Goal: Task Accomplishment & Management: Manage account settings

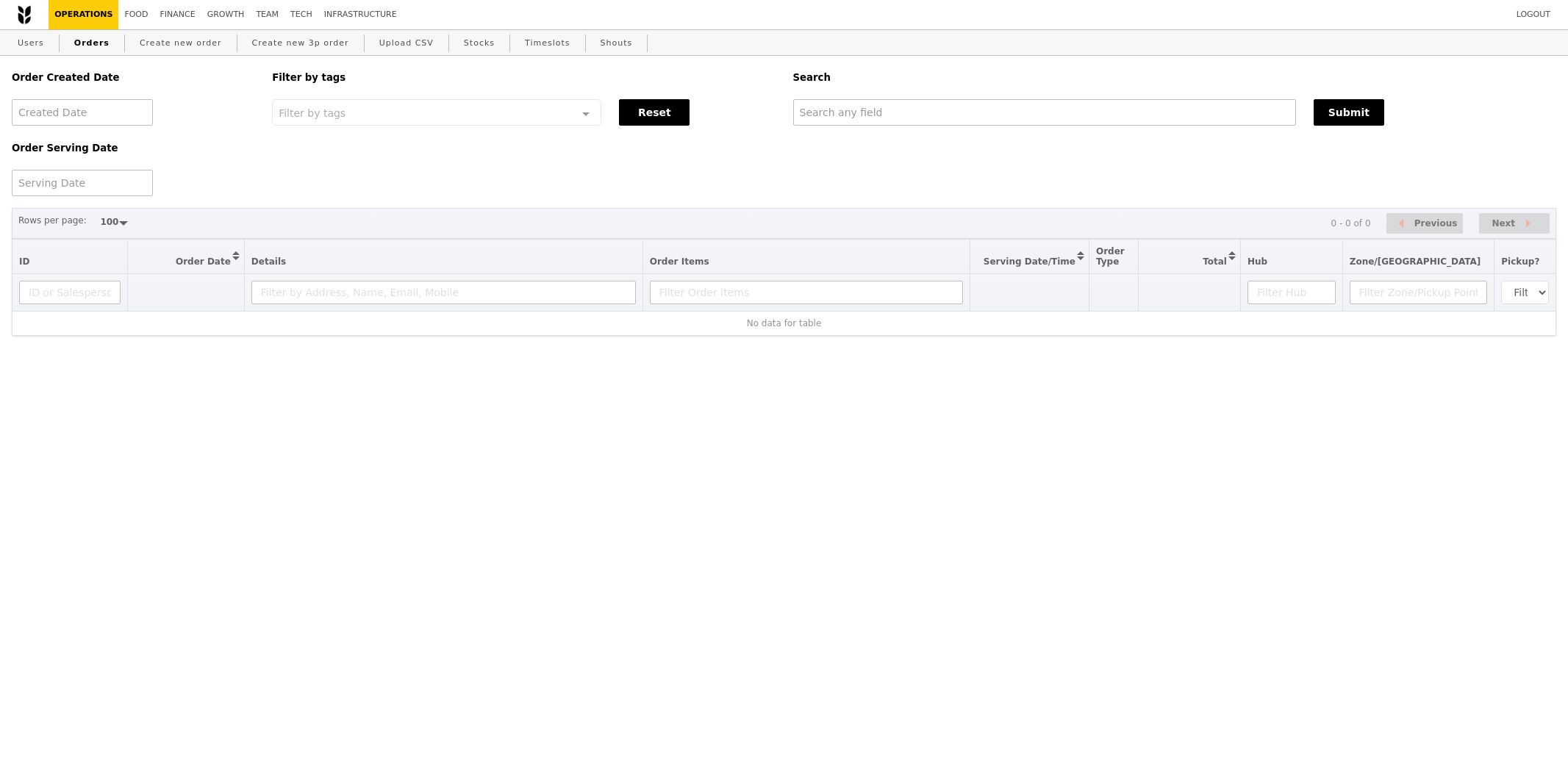
select select "100"
click at [870, 119] on input "text" at bounding box center [1045, 113] width 503 height 27
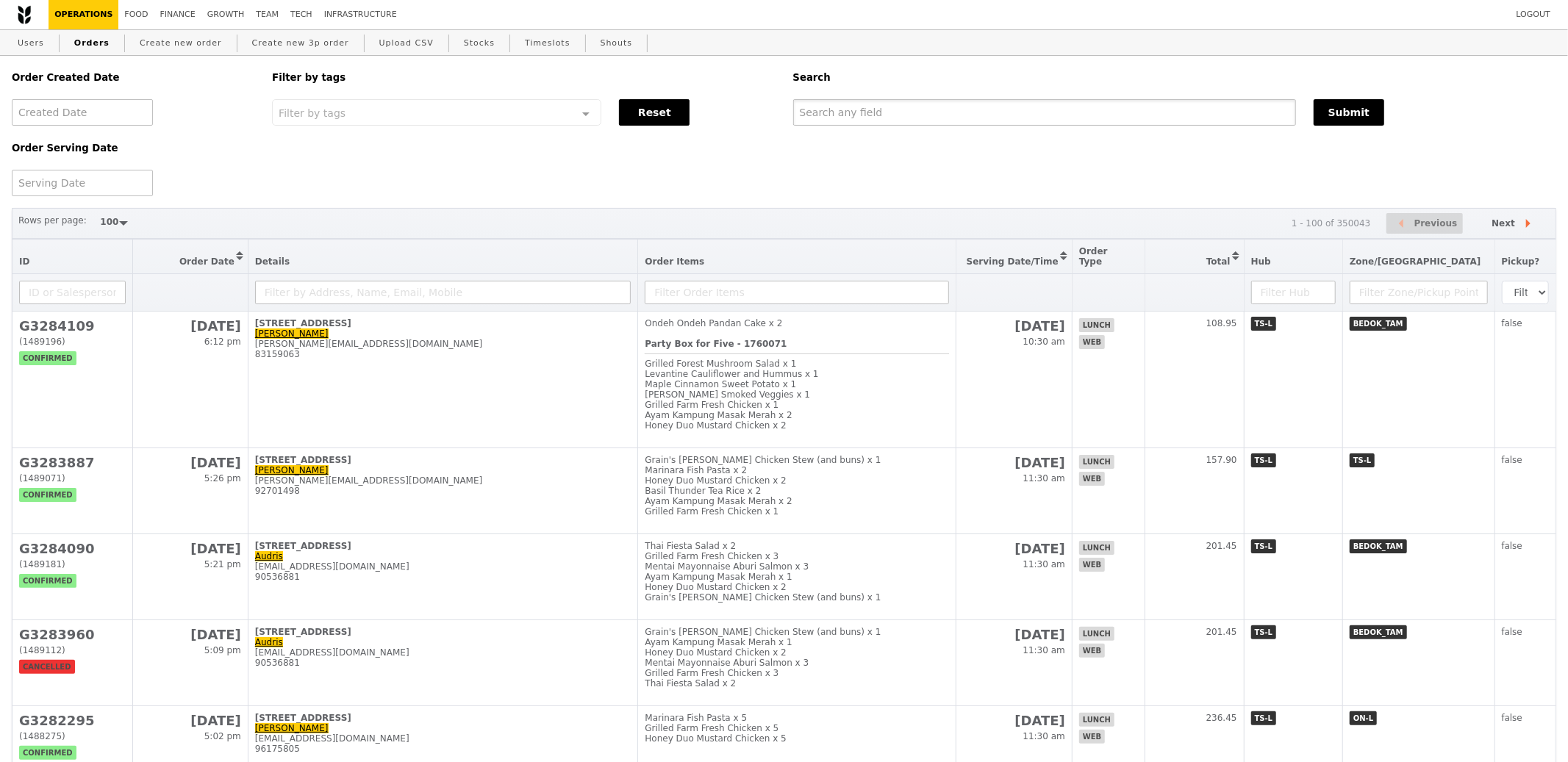
paste input "GA3283762"
type input "GA3283762"
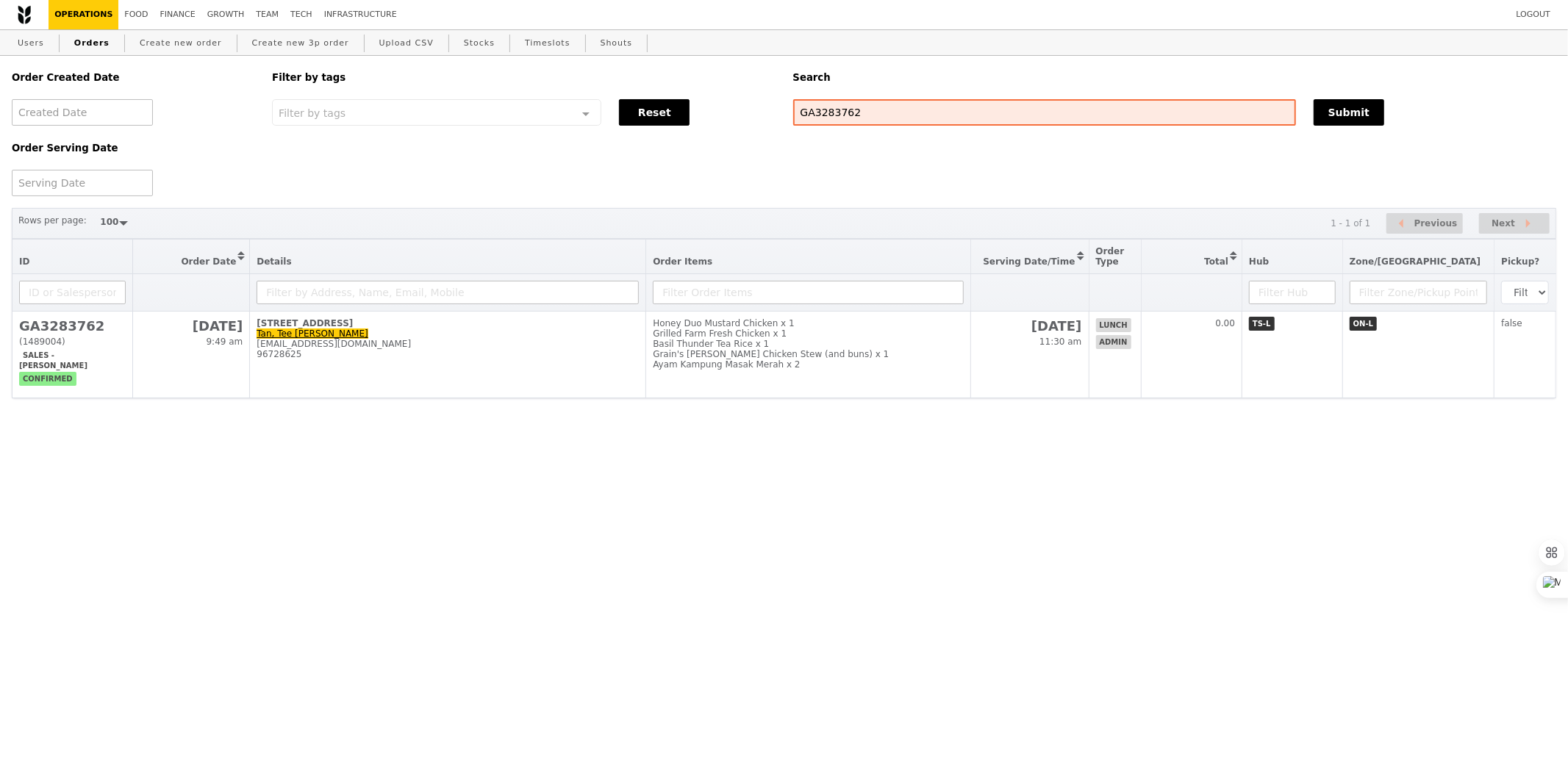
click at [912, 422] on html "Logout Operations Food Finance Growth Team Tech Infrastructure Users Orders Cre…" at bounding box center [784, 228] width 1568 height 457
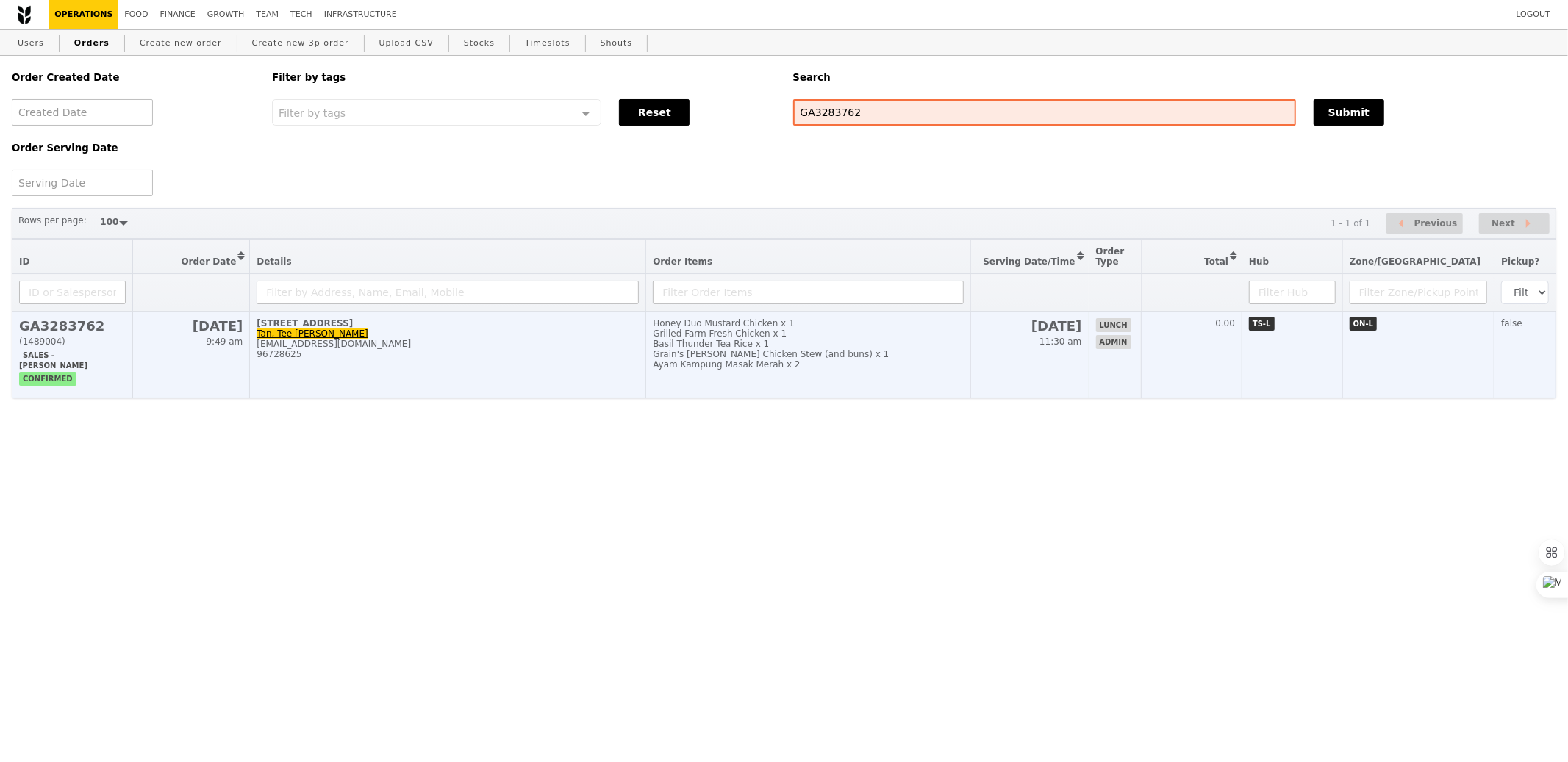
click at [894, 388] on td "Honey Duo Mustard Chicken x 1 Grilled Farm Fresh Chicken x 1 Basil Thunder Tea …" at bounding box center [808, 355] width 325 height 87
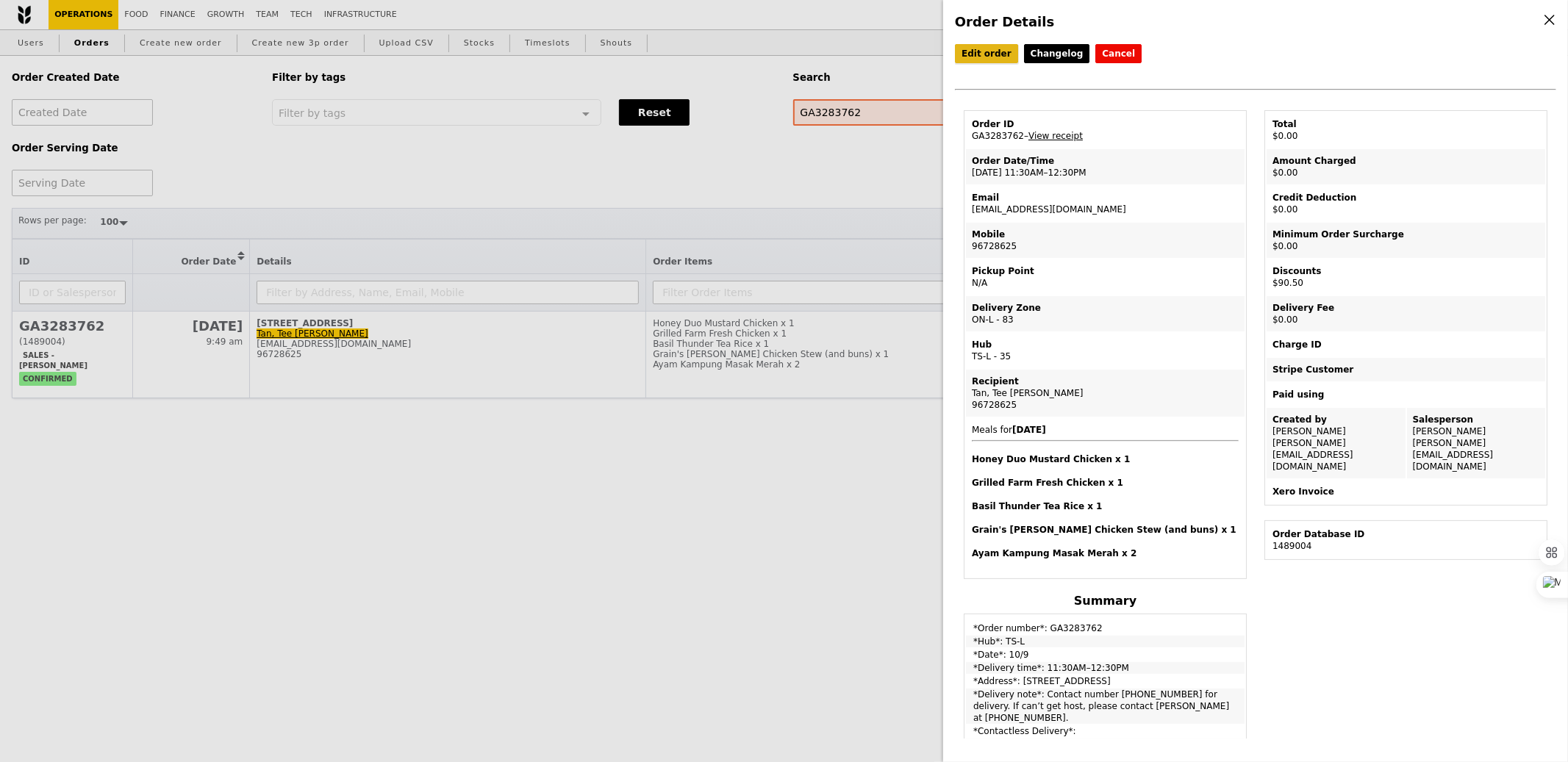
click at [979, 48] on link "Edit order" at bounding box center [987, 53] width 64 height 19
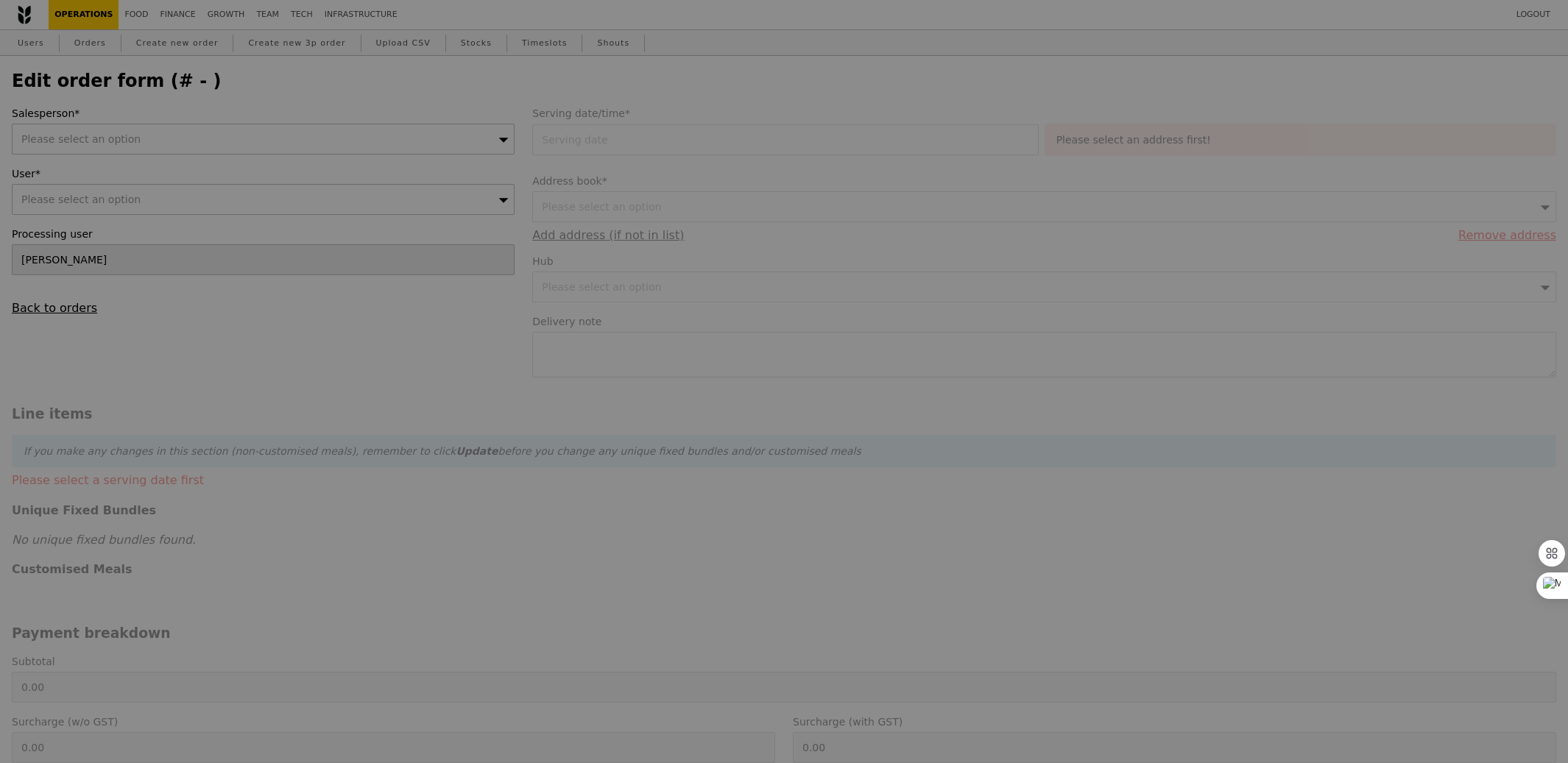
type input "[PERSON_NAME]"
type input "[DATE]"
type textarea "Contact number [PHONE_NUMBER] for delivery. If can’t get host, please contact […"
type input "90.50"
type input "83.03"
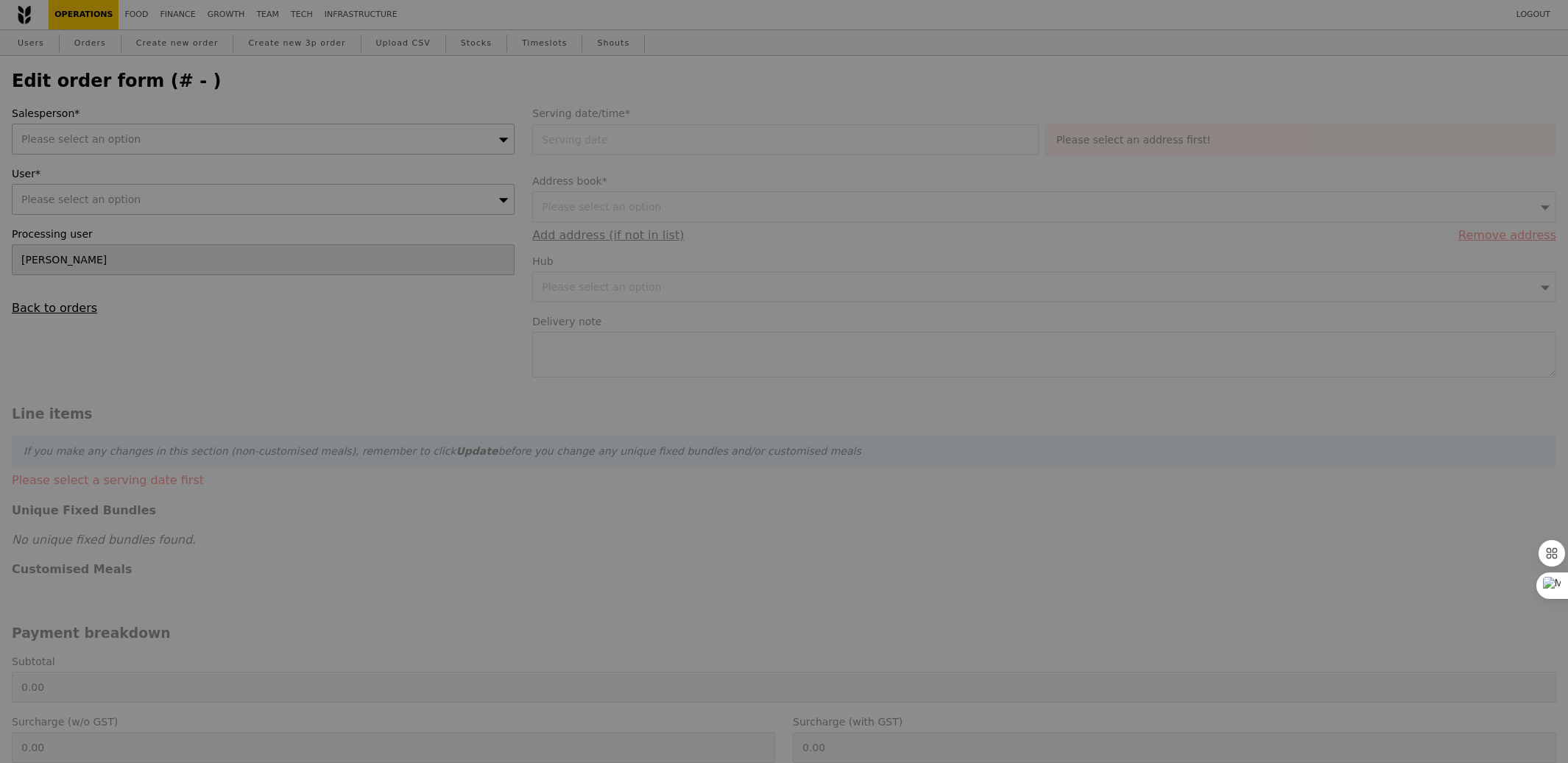
type input "90.50"
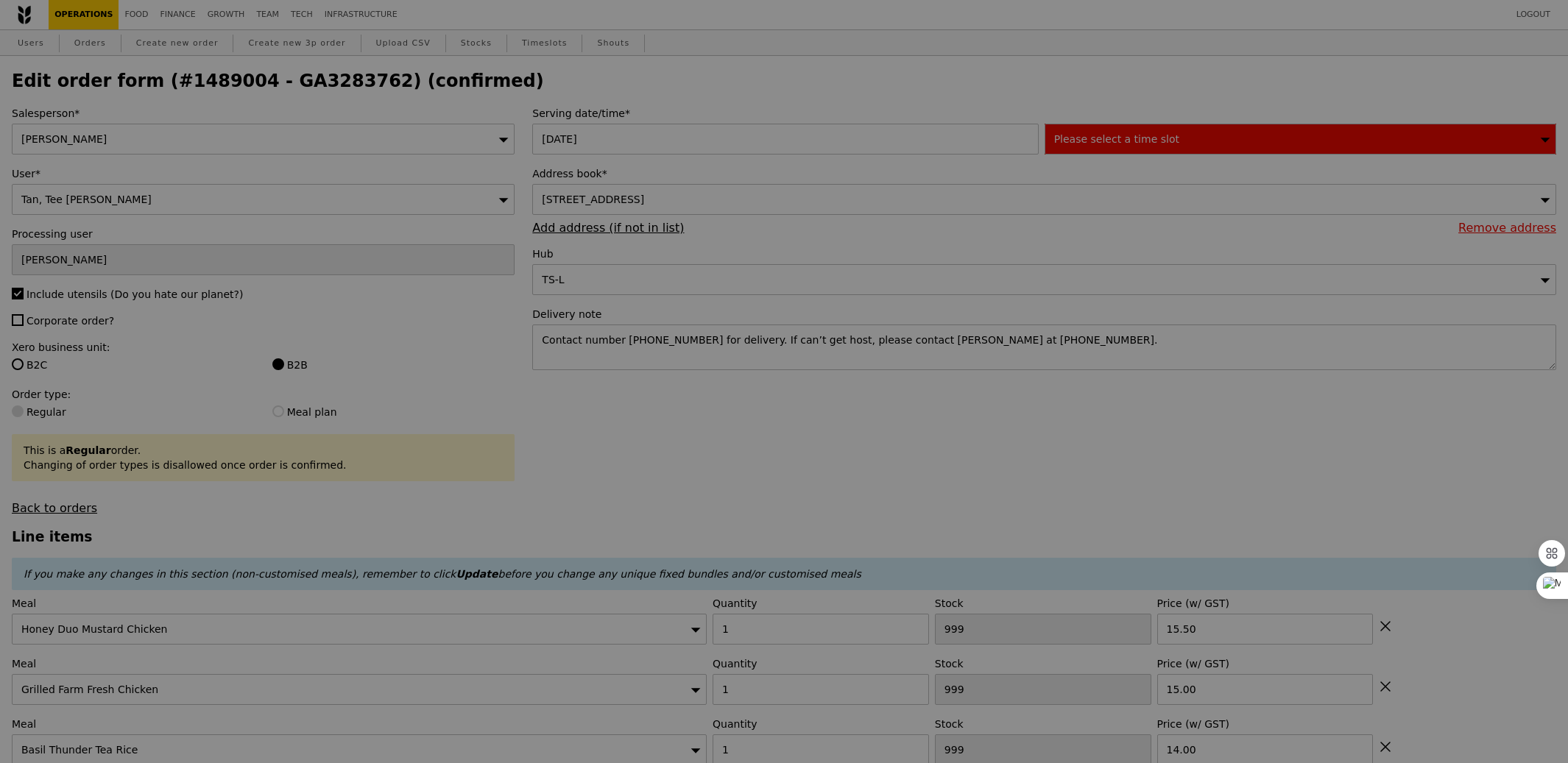
type input "432"
type input "433"
type input "474"
type input "484"
type input "470"
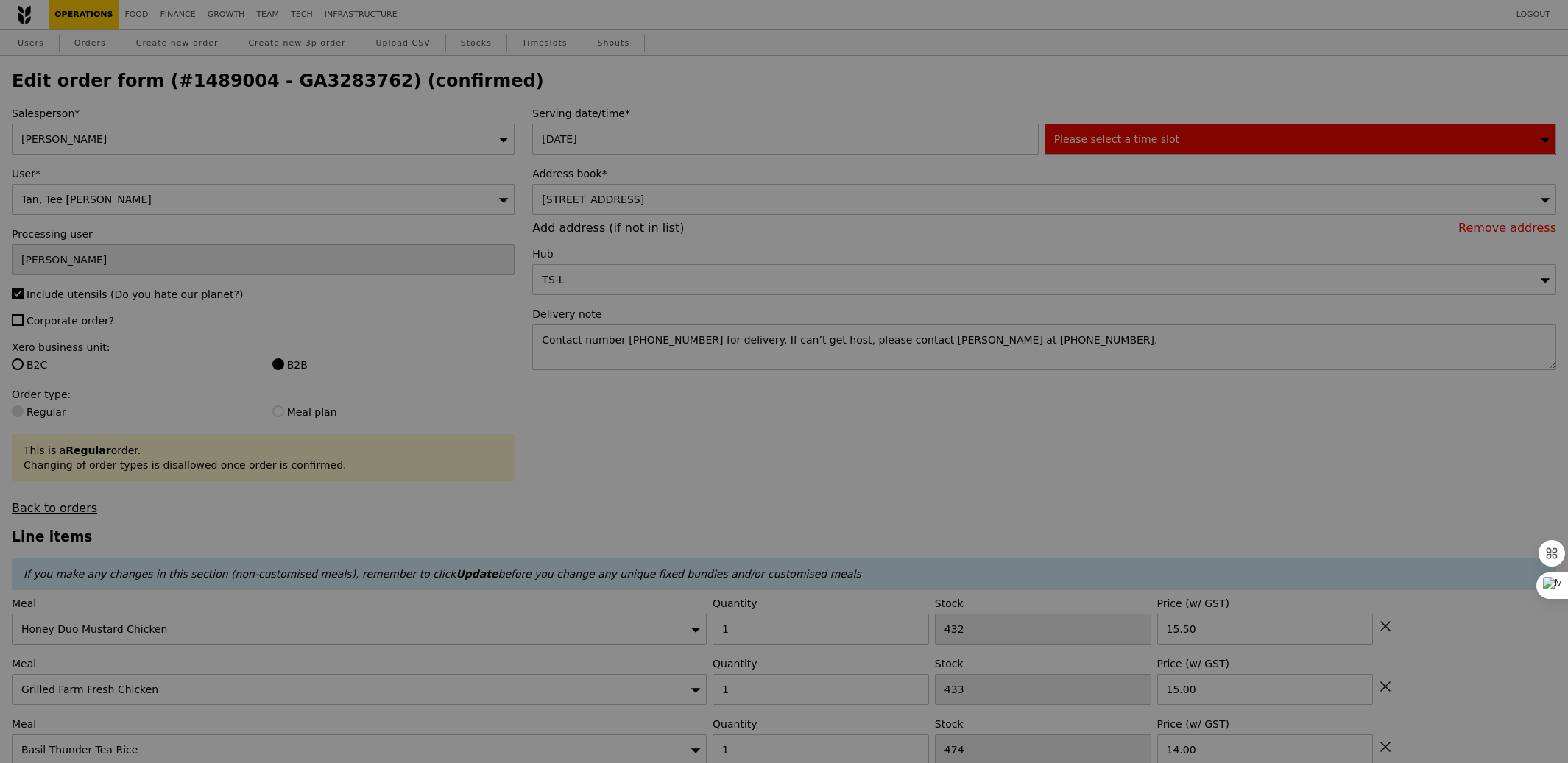
type input "Update"
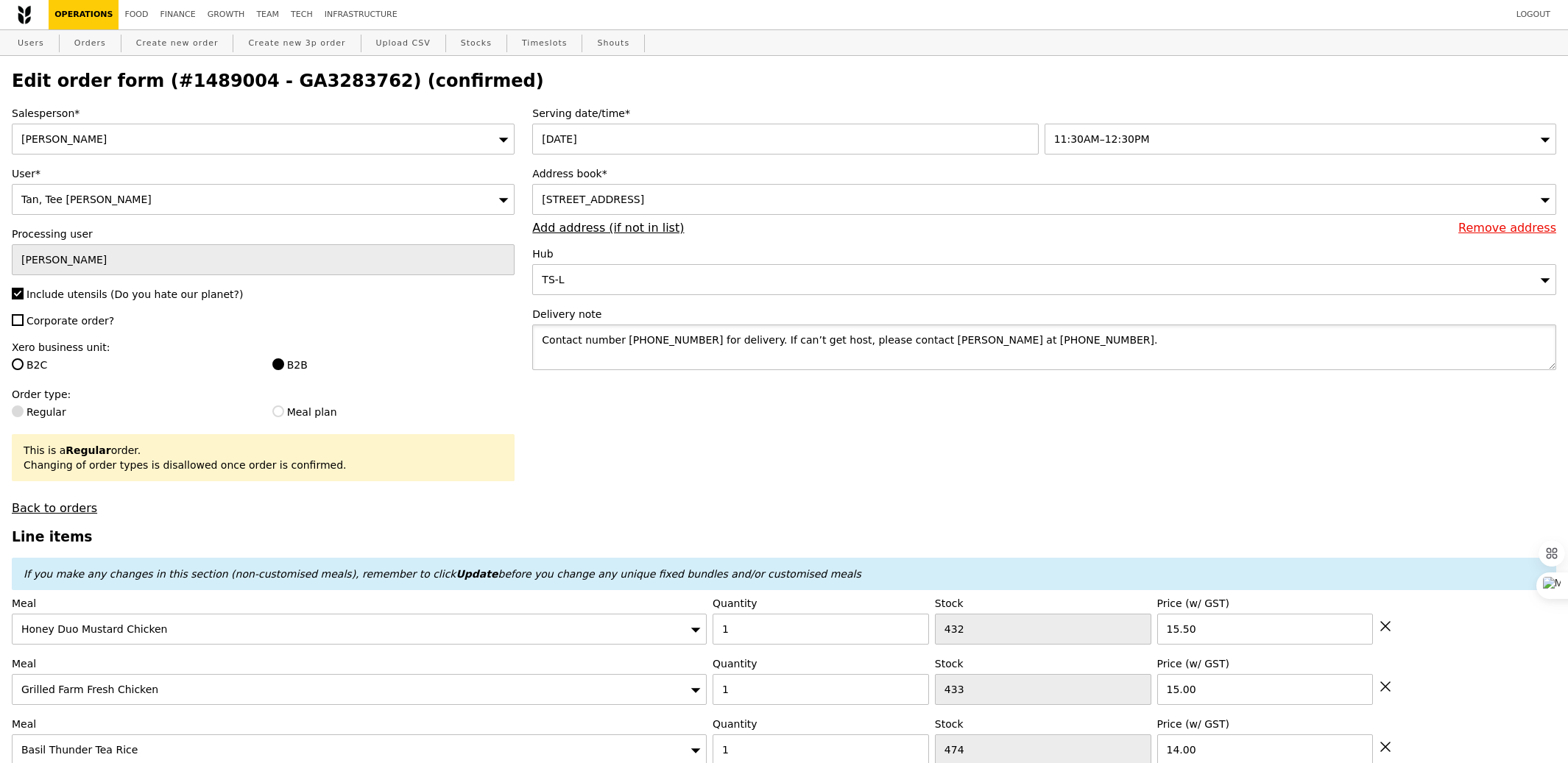
click at [1038, 347] on textarea "Contact number [PHONE_NUMBER] for delivery. If can’t get host, please contact […" at bounding box center [1044, 347] width 1024 height 46
paste textarea "The [GEOGRAPHIC_DATA] One"
drag, startPoint x: 812, startPoint y: 341, endPoint x: 731, endPoint y: 339, distance: 81.0
click at [731, 339] on textarea "Contact number [PHONE_NUMBER] for delivery. If can’t get host, please contact […" at bounding box center [1044, 347] width 1024 height 46
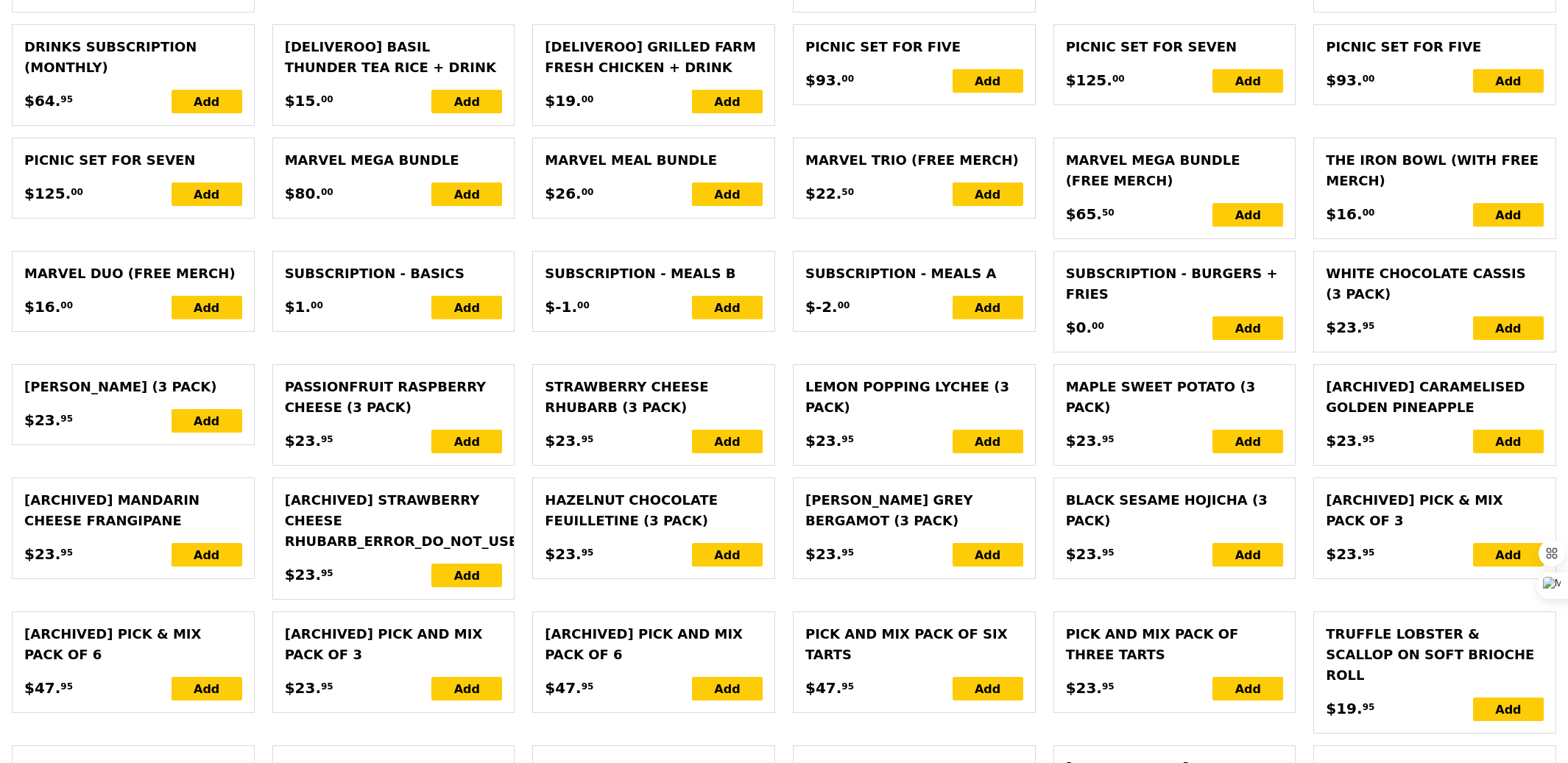
scroll to position [3310, 0]
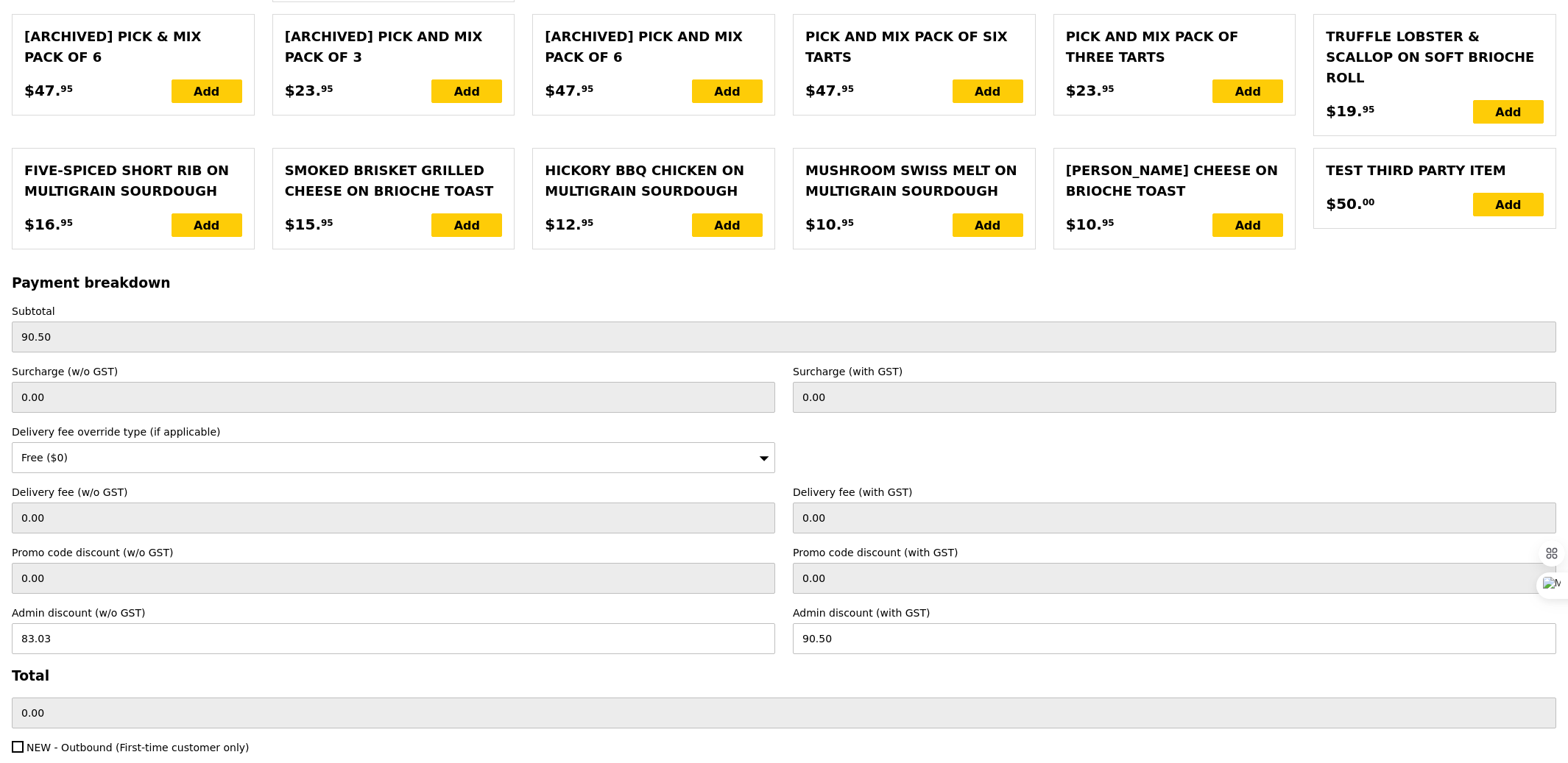
type textarea "Contact number [PHONE_NUMBER] for delivery. Secondary POC: [PERSON_NAME] at 923…"
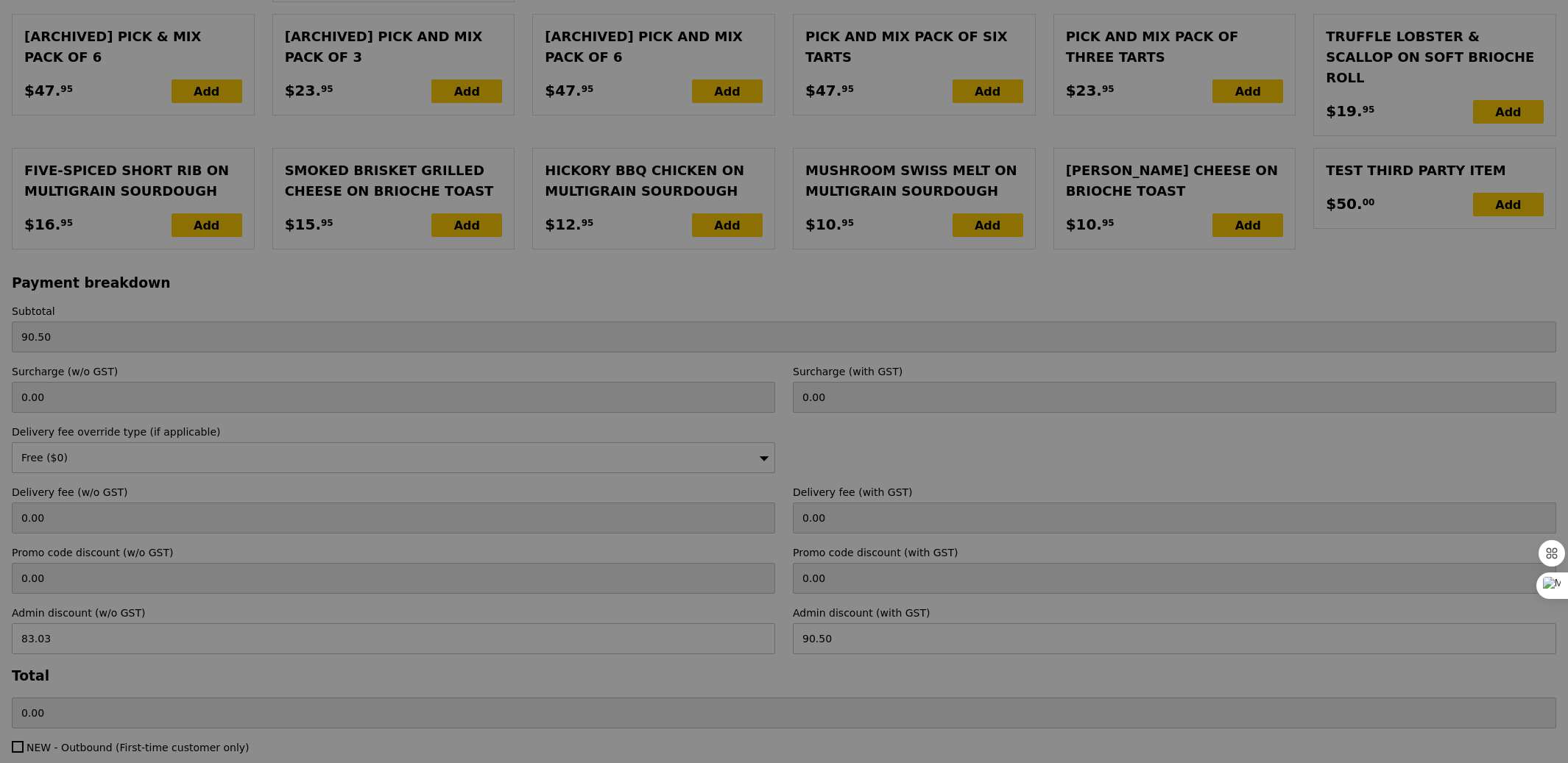
type input "Update"
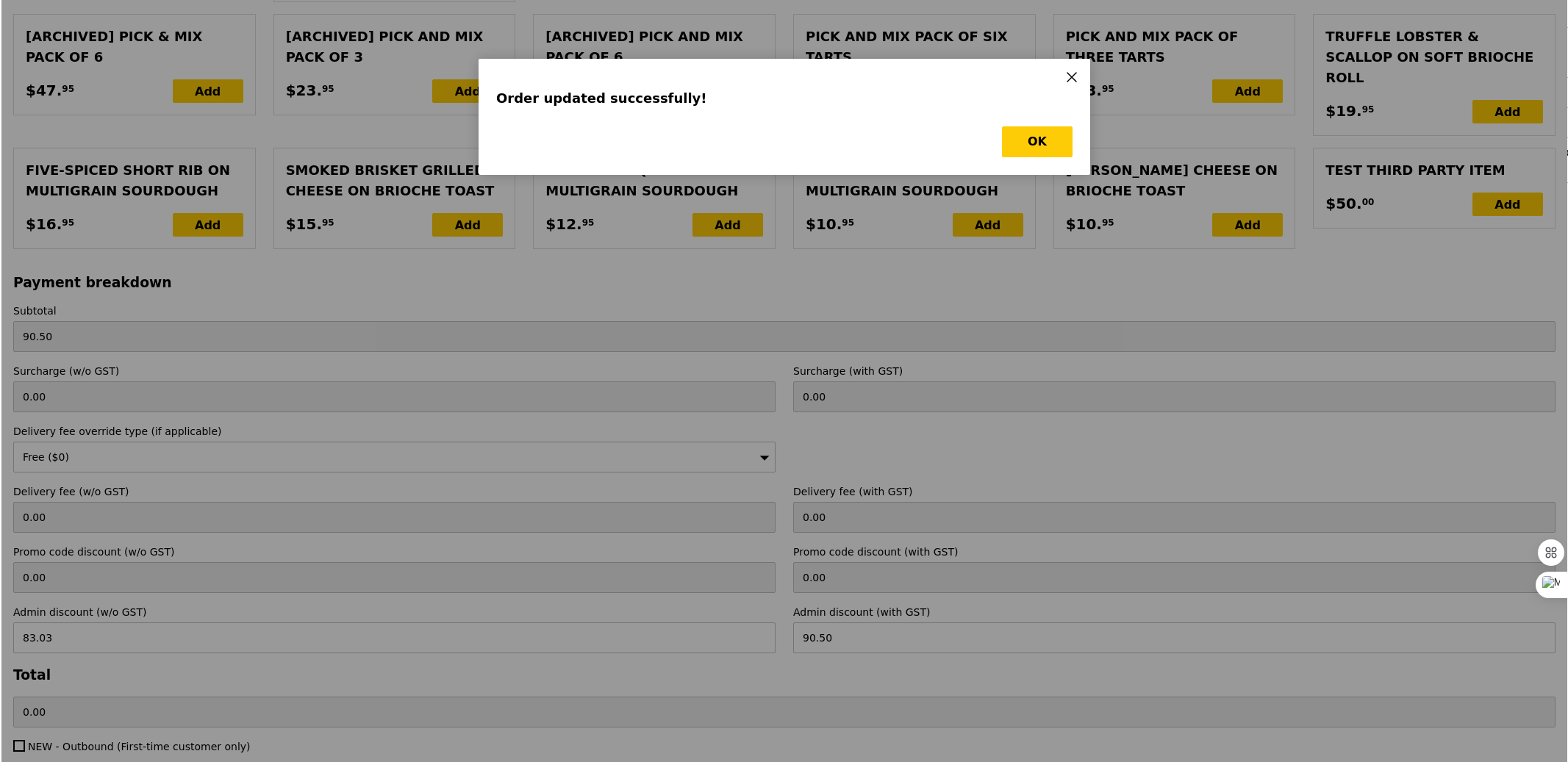
scroll to position [0, 0]
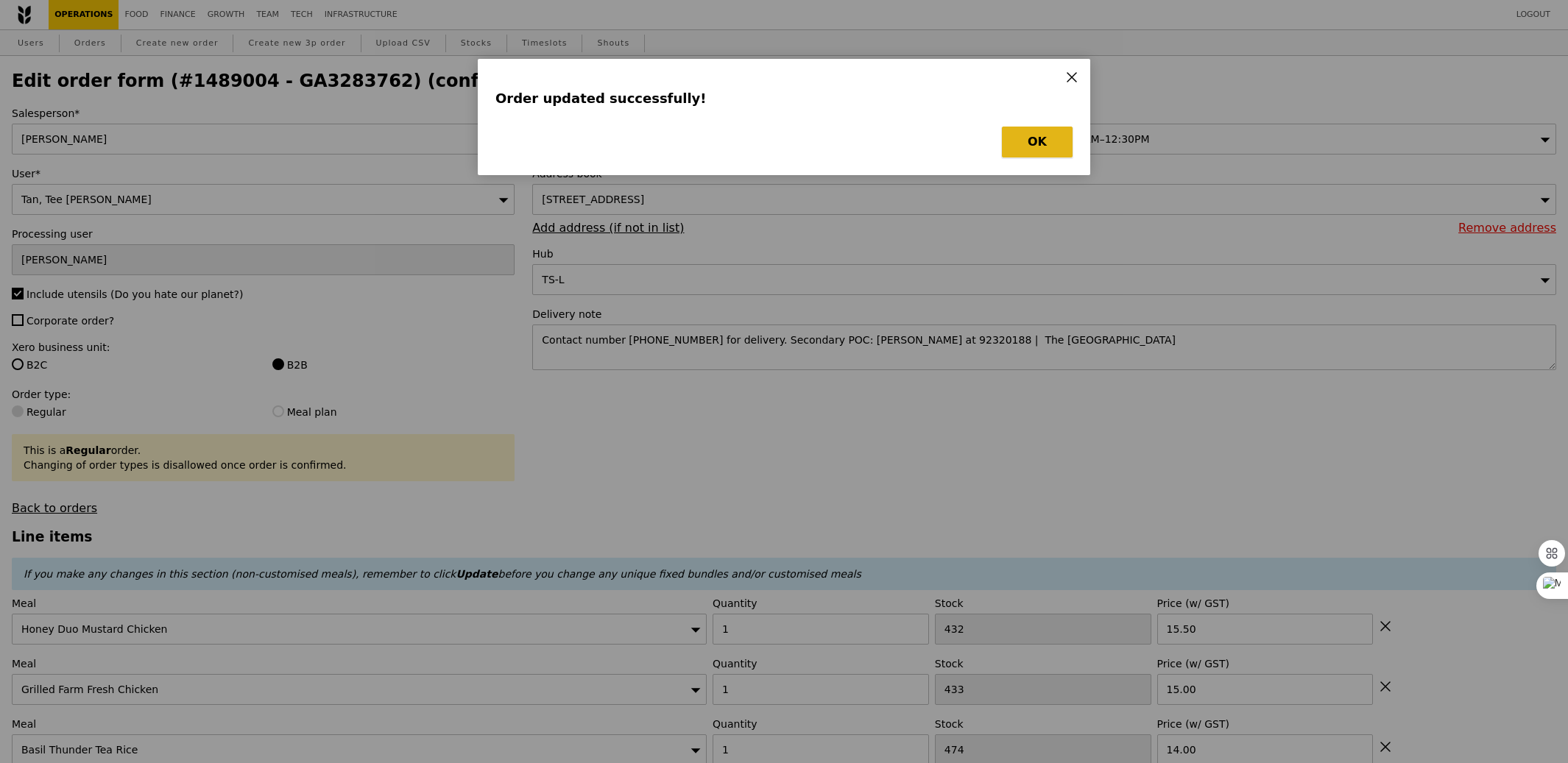
click at [1048, 131] on button "OK" at bounding box center [1037, 141] width 70 height 31
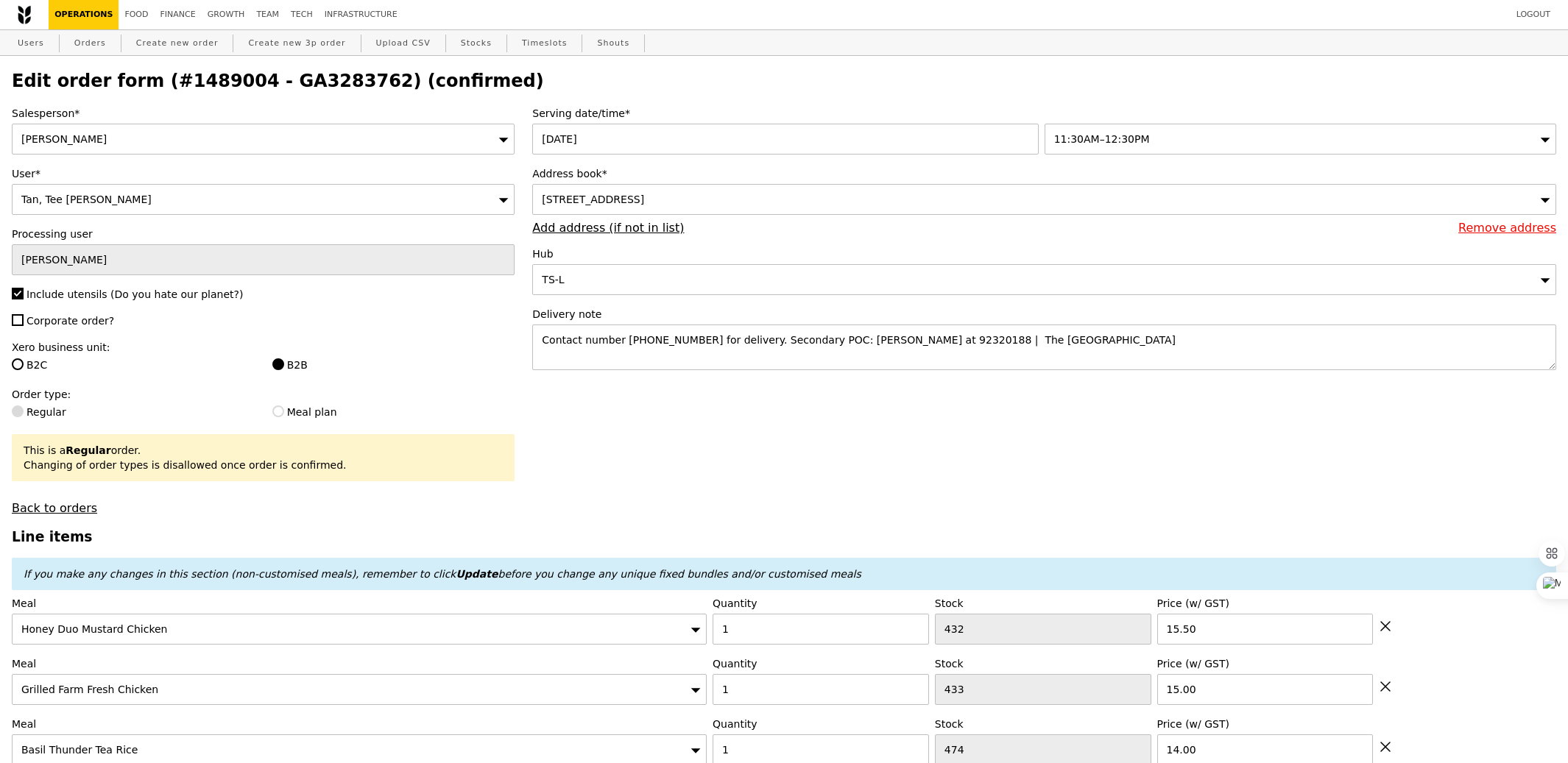
click at [298, 77] on h2 "Edit order form (#1489004 - GA3283762) (confirmed)" at bounding box center [783, 80] width 1544 height 21
copy h2 "GA3283762"
click at [85, 39] on link "Orders" at bounding box center [90, 44] width 44 height 27
select select "100"
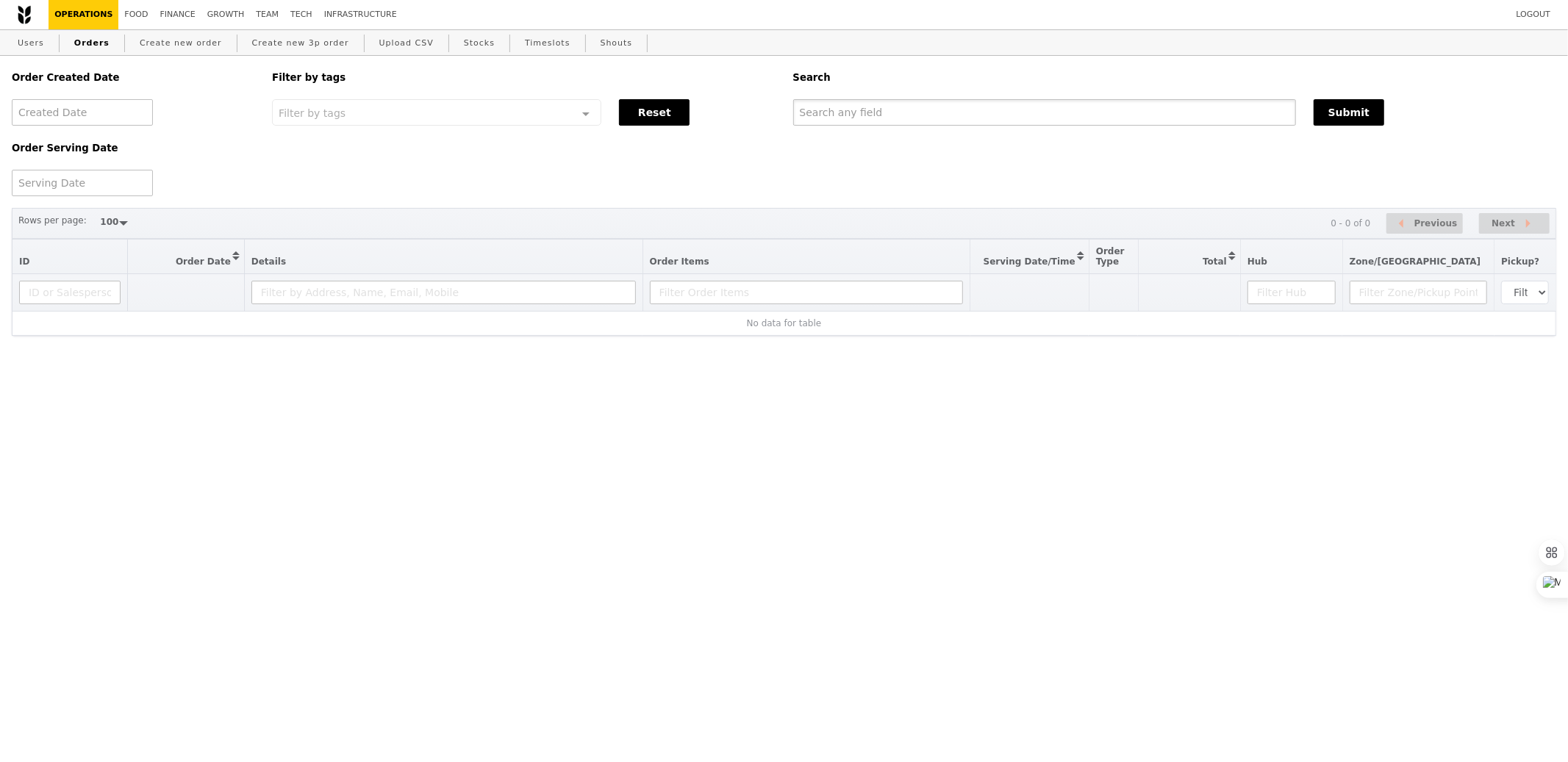
click at [891, 109] on input "text" at bounding box center [1045, 113] width 503 height 27
paste input "GA3283762"
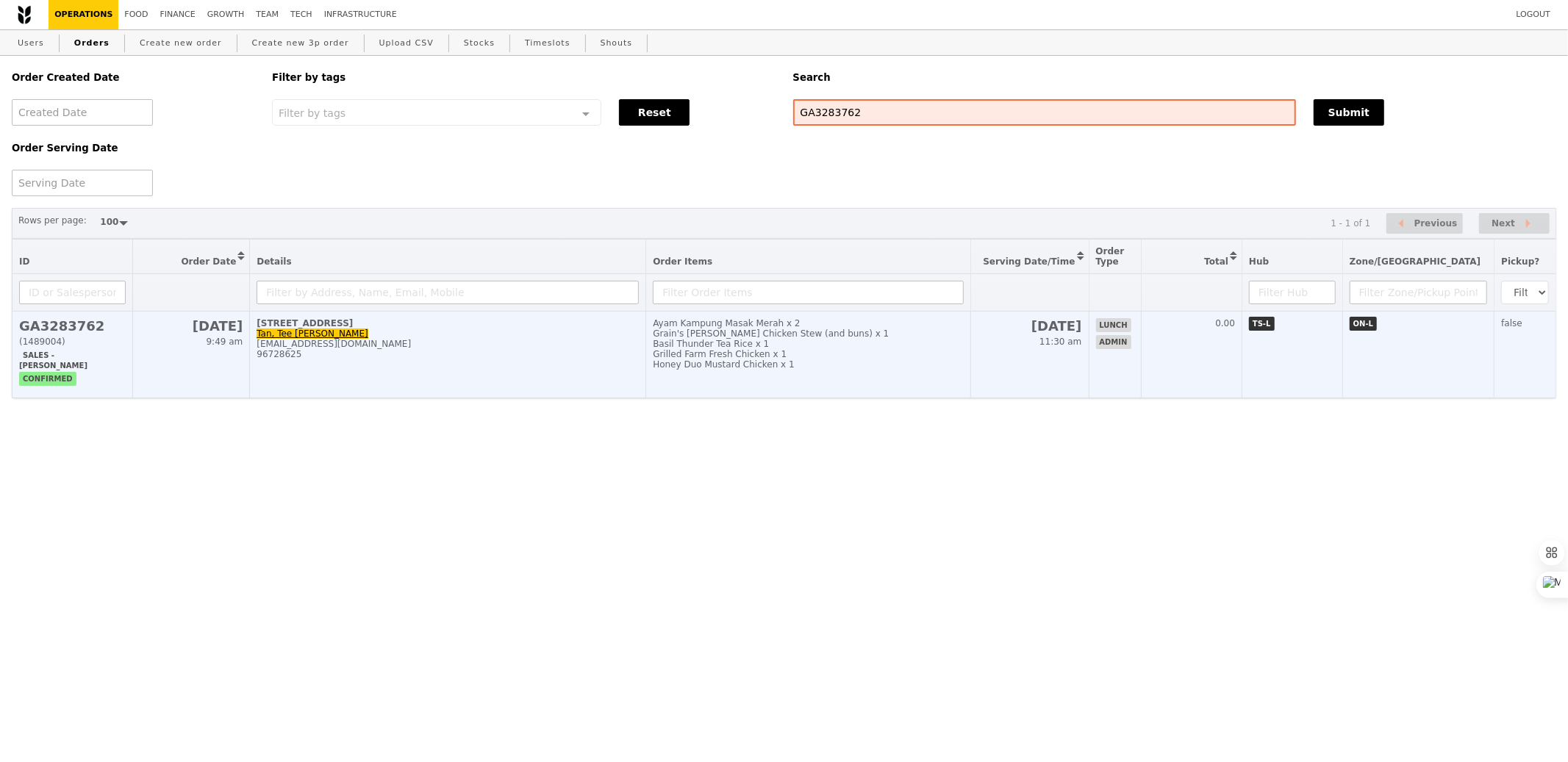
click at [919, 356] on div "Grilled Farm Fresh Chicken x 1" at bounding box center [808, 354] width 311 height 10
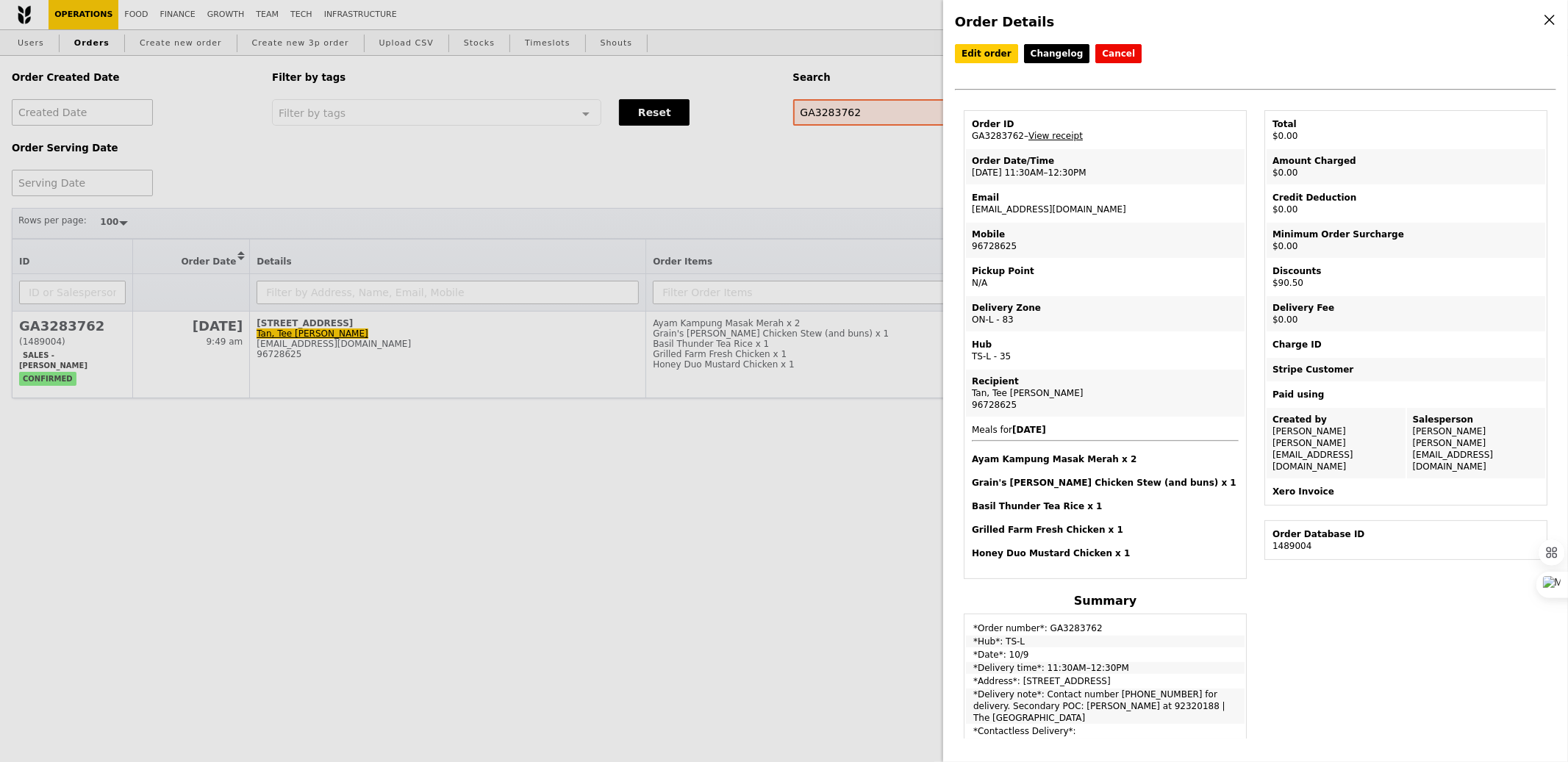
scroll to position [107, 0]
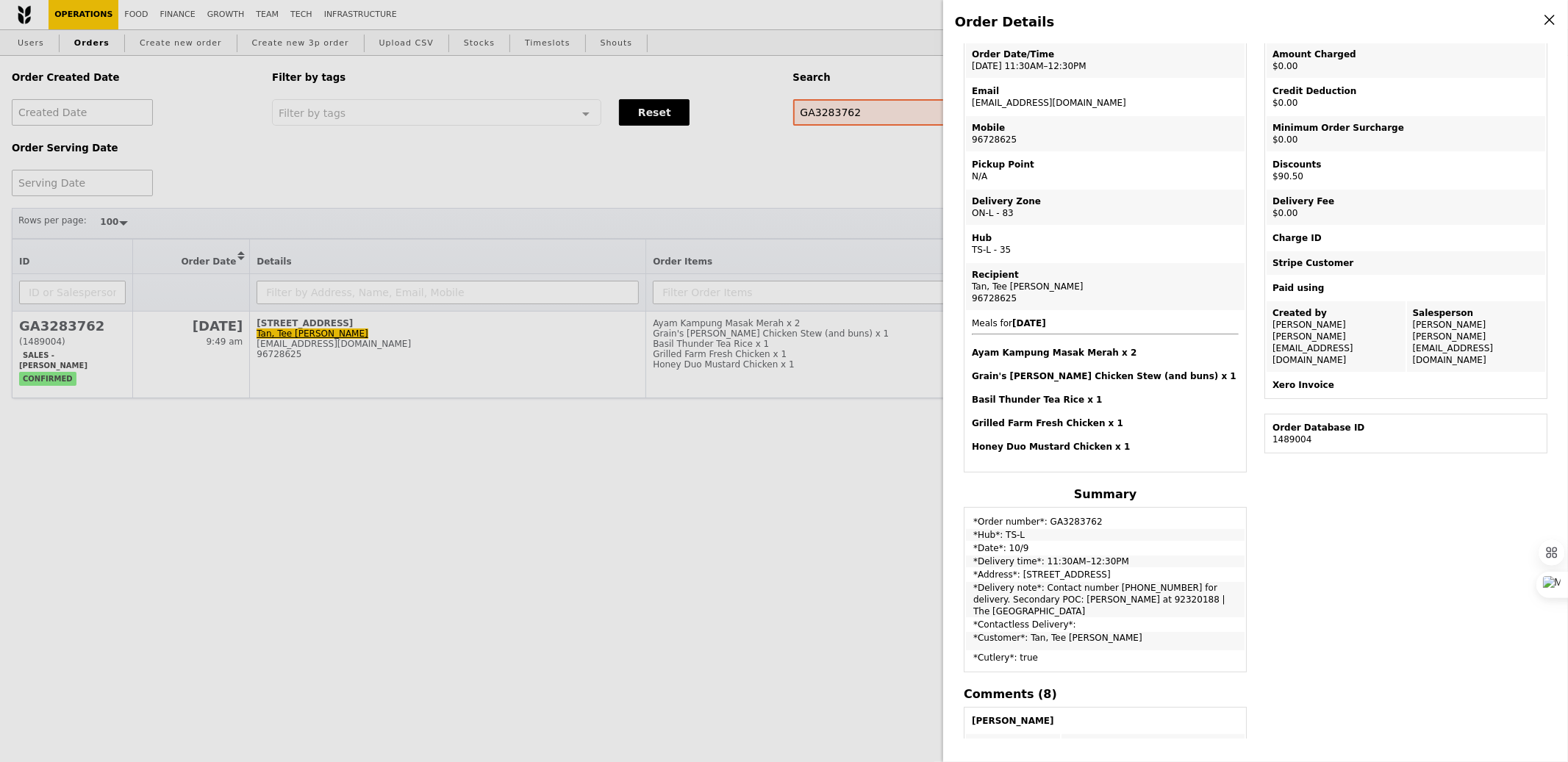
click at [443, 339] on div "Order Details Edit order Changelog Cancel Order ID GA3283762 – View receipt Ord…" at bounding box center [784, 381] width 1568 height 762
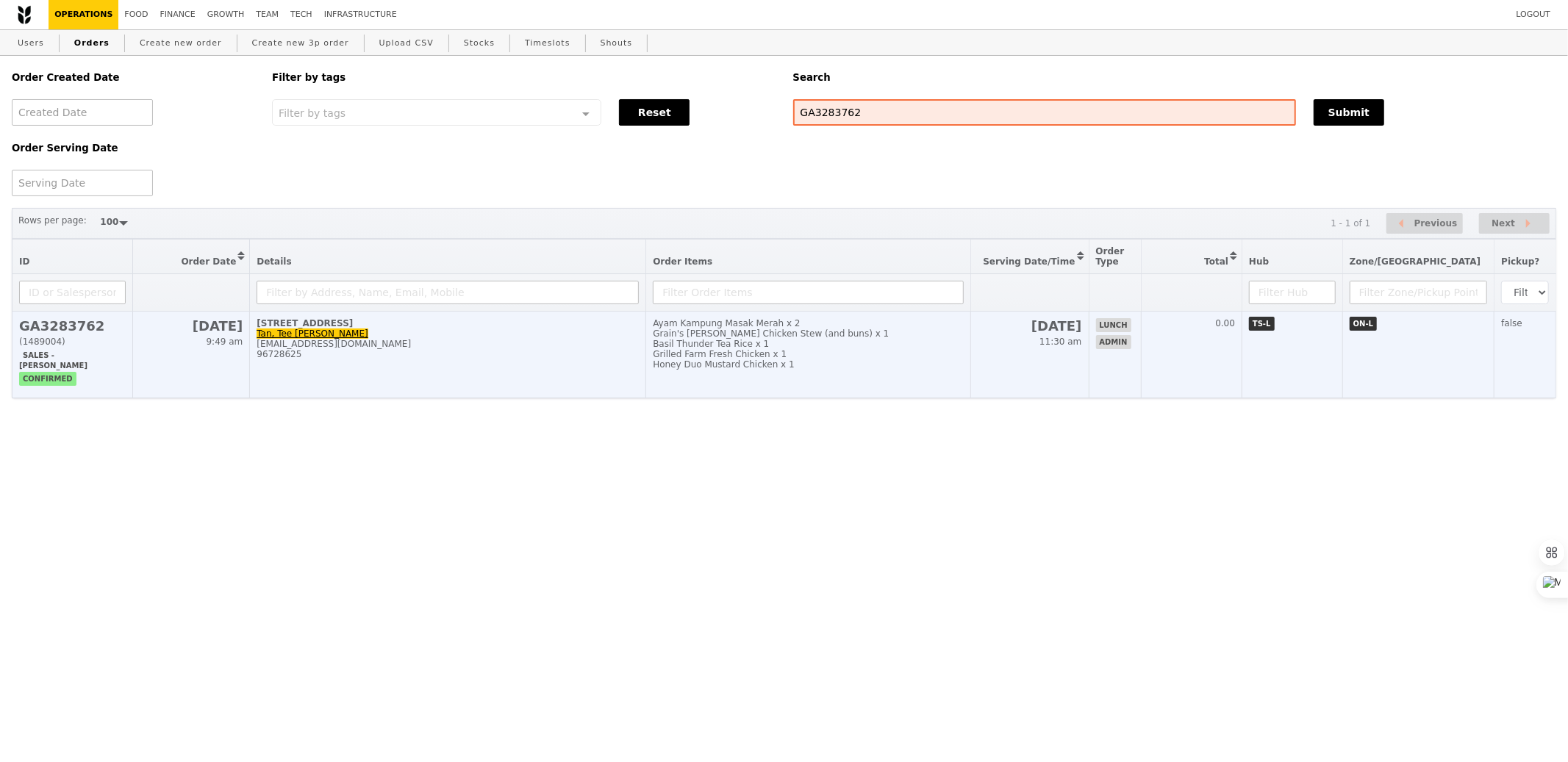
click at [419, 345] on div "[EMAIL_ADDRESS][DOMAIN_NAME]" at bounding box center [447, 344] width 382 height 10
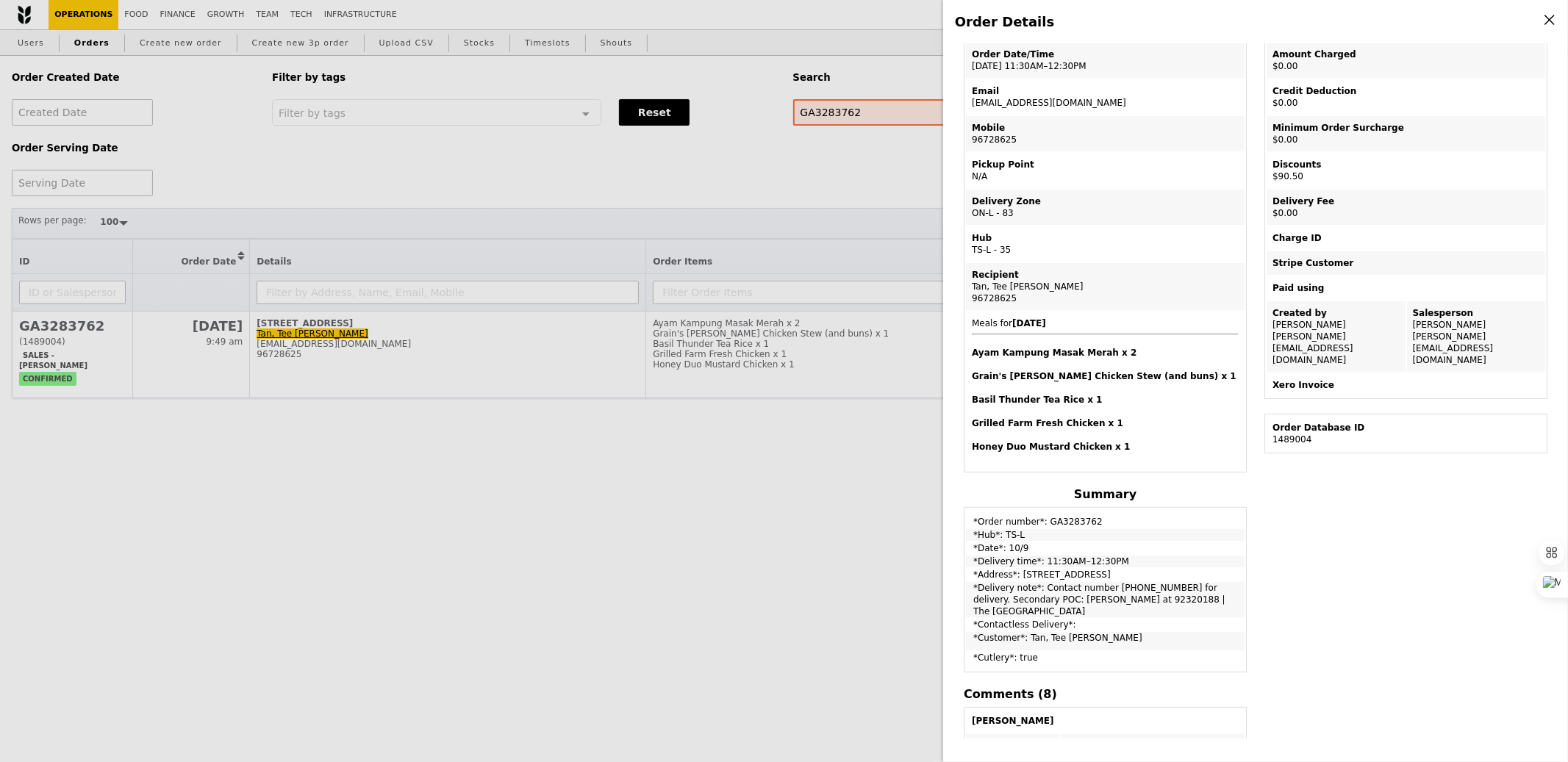
click at [822, 160] on div "Order Details Edit order Changelog Cancel Order ID GA3283762 – View receipt Ord…" at bounding box center [784, 381] width 1568 height 762
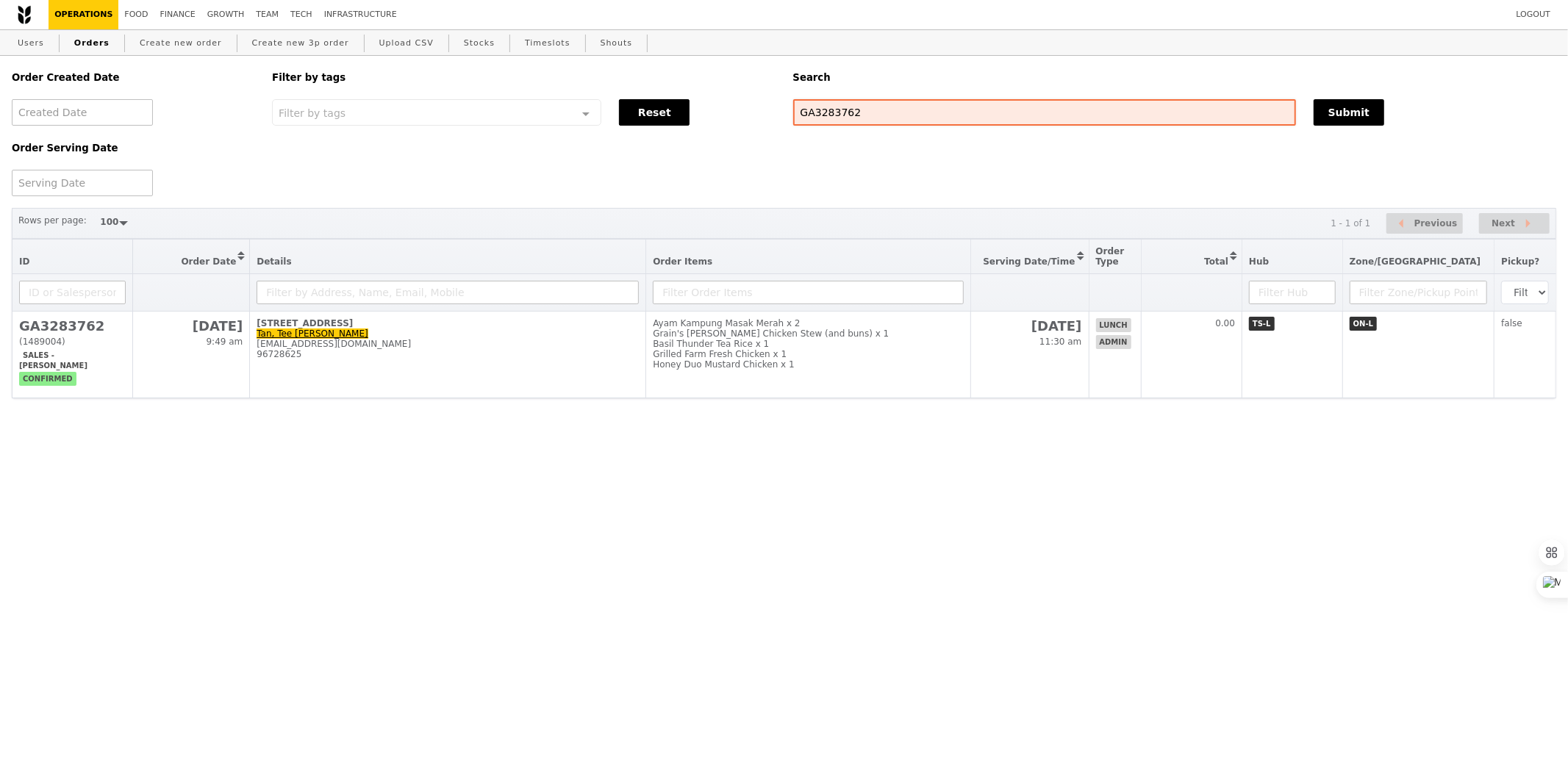
scroll to position [180, 0]
click at [816, 112] on input "GA3283762" at bounding box center [1045, 113] width 503 height 27
paste input "[EMAIL_ADDRESS][DOMAIN_NAME]"
type input "[EMAIL_ADDRESS][DOMAIN_NAME]"
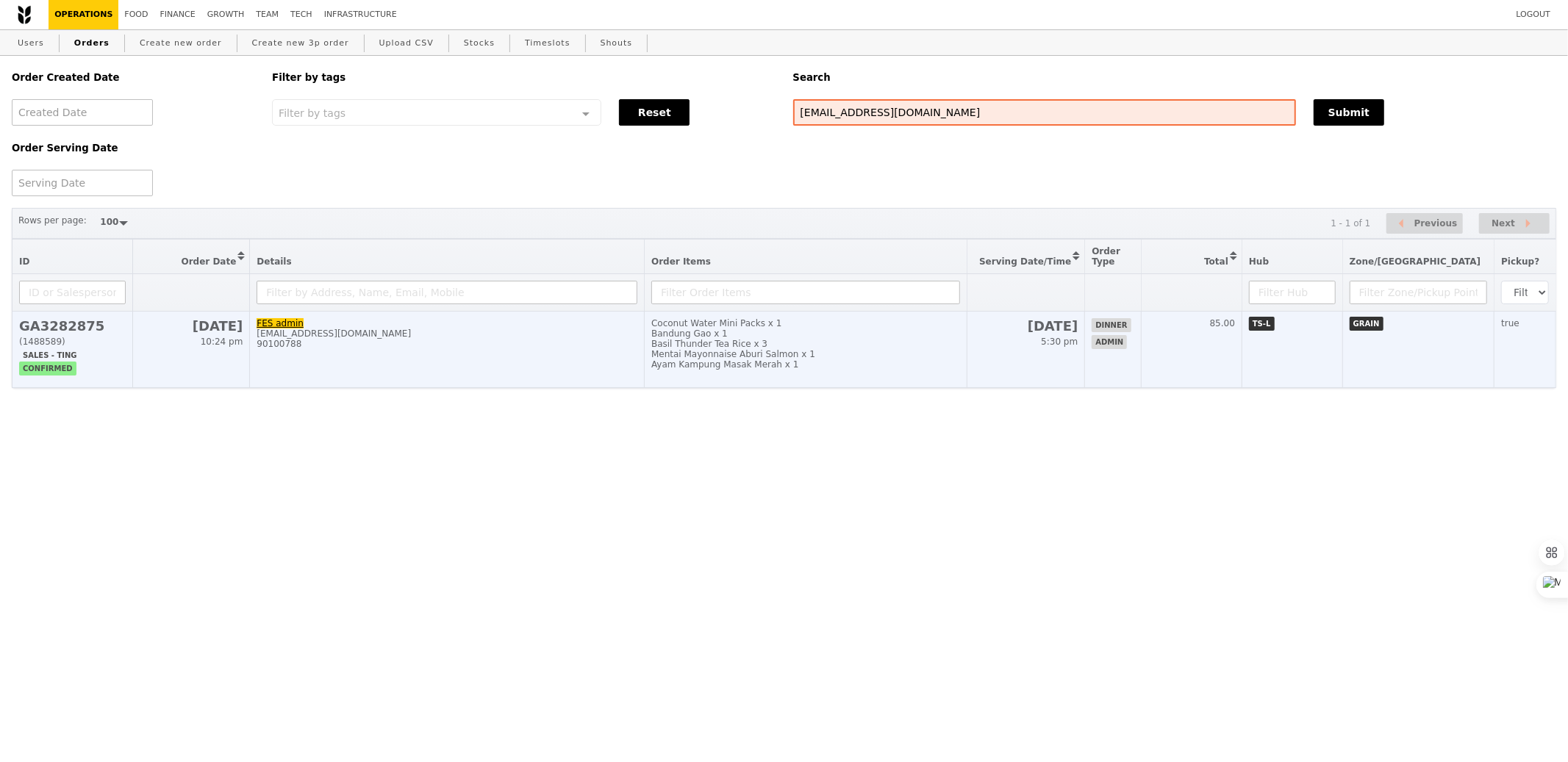
click at [890, 347] on div "Basil Thunder Tea Rice x 3" at bounding box center [805, 344] width 308 height 10
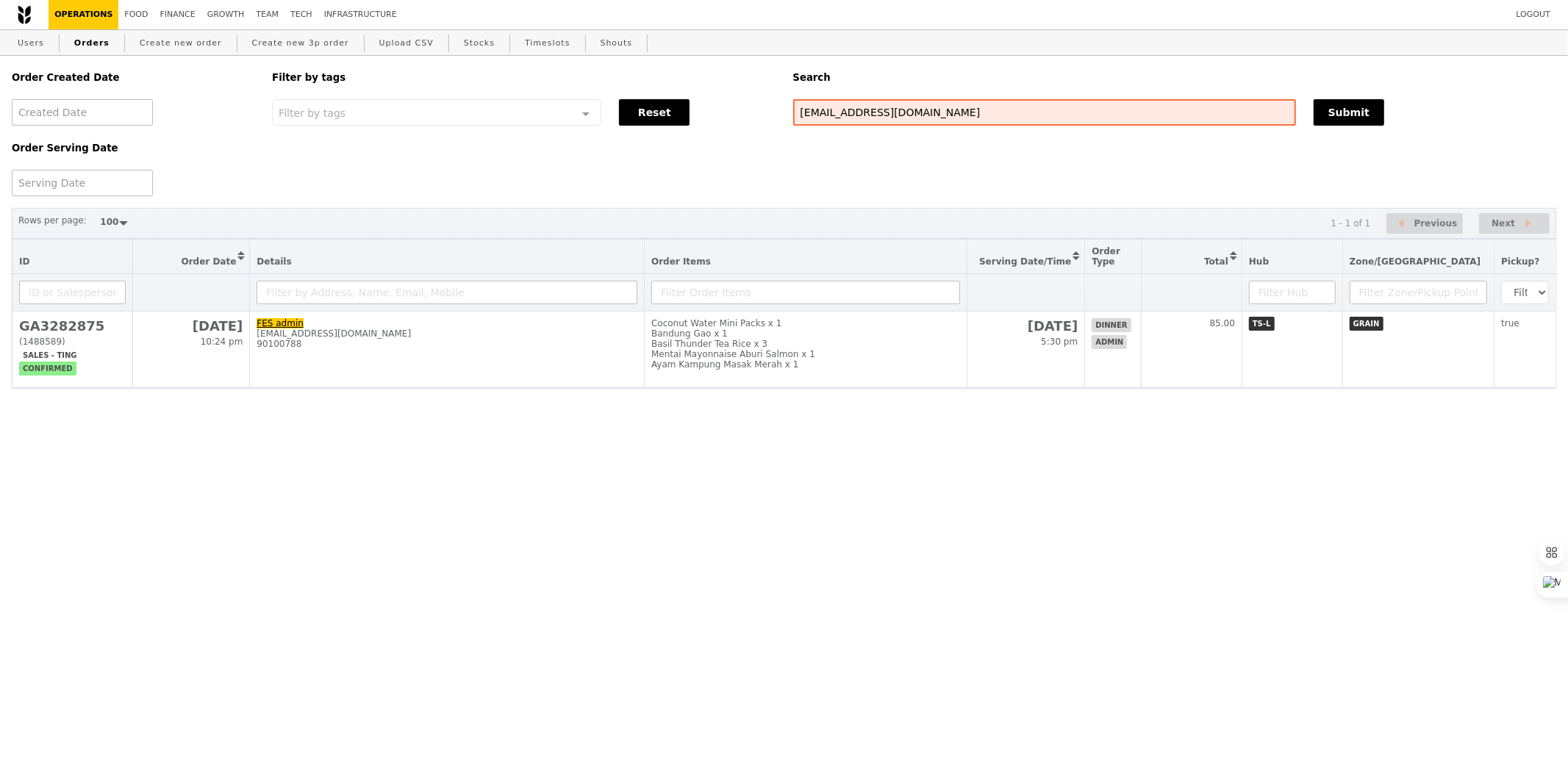
scroll to position [107, 0]
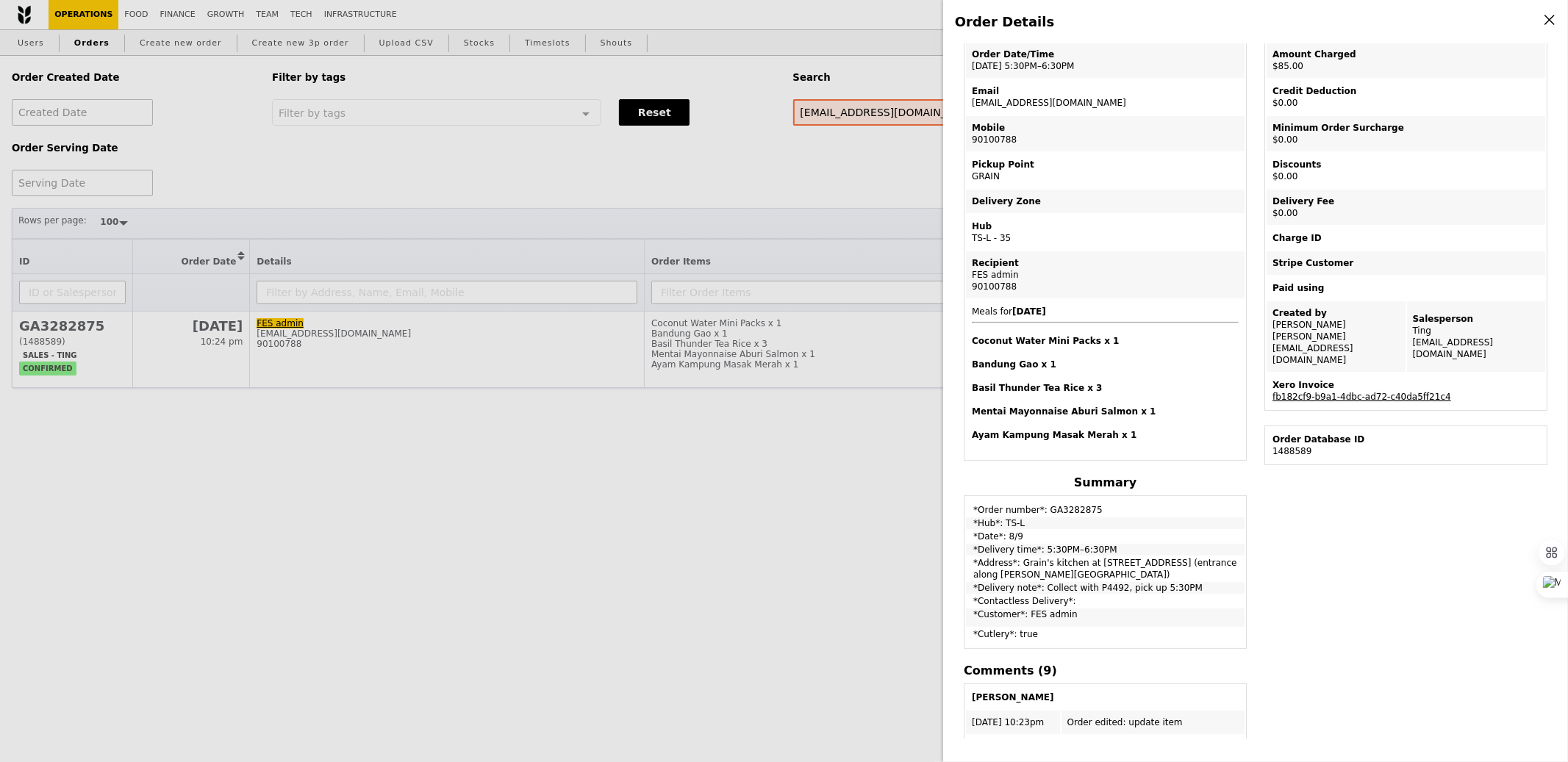
click at [1357, 392] on link "fb182cf9-b9a1-4dbc-ad72-c40da5ff21c4" at bounding box center [1362, 397] width 179 height 10
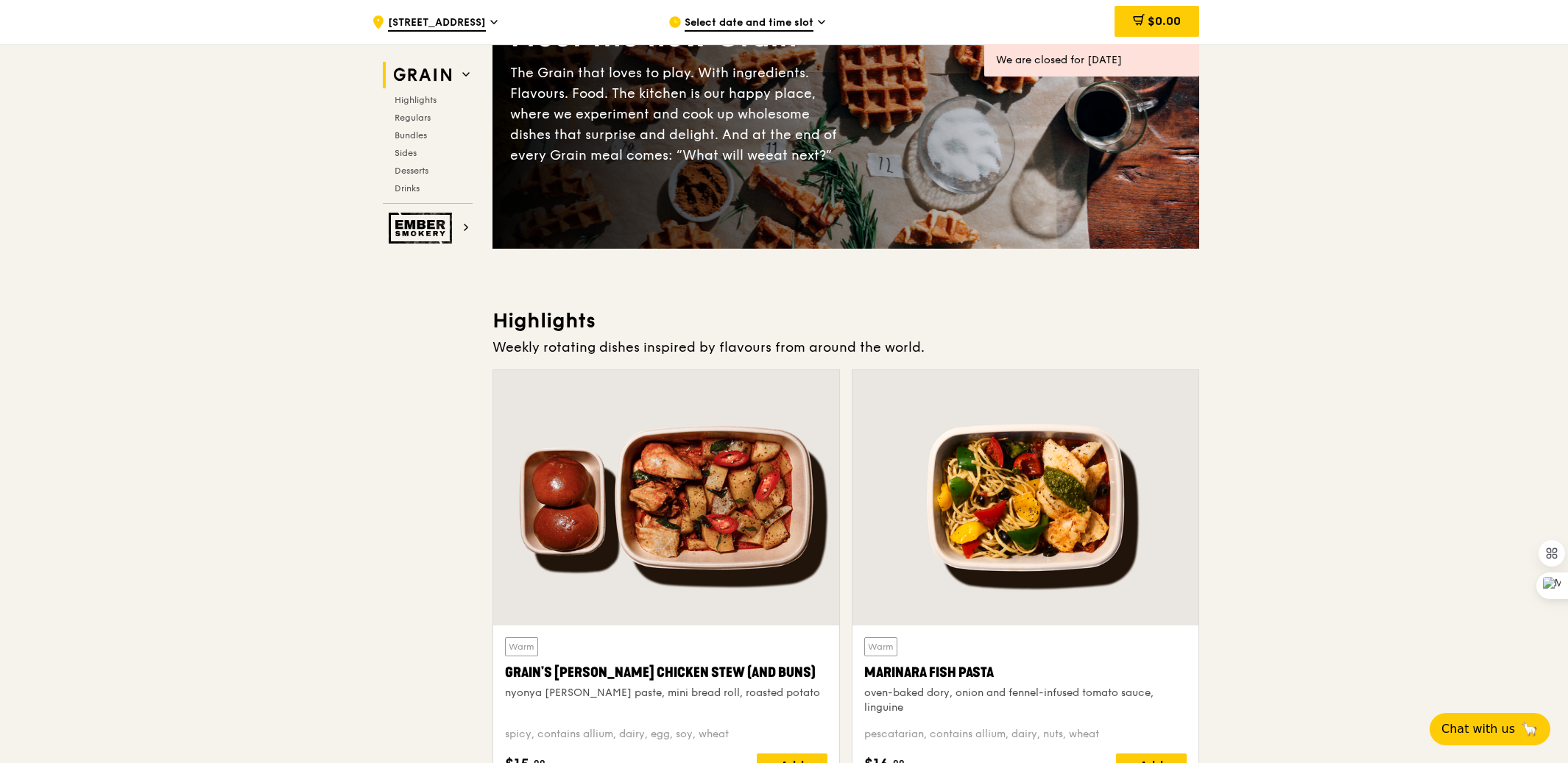
scroll to position [165, 0]
